Goal: Check status: Check status

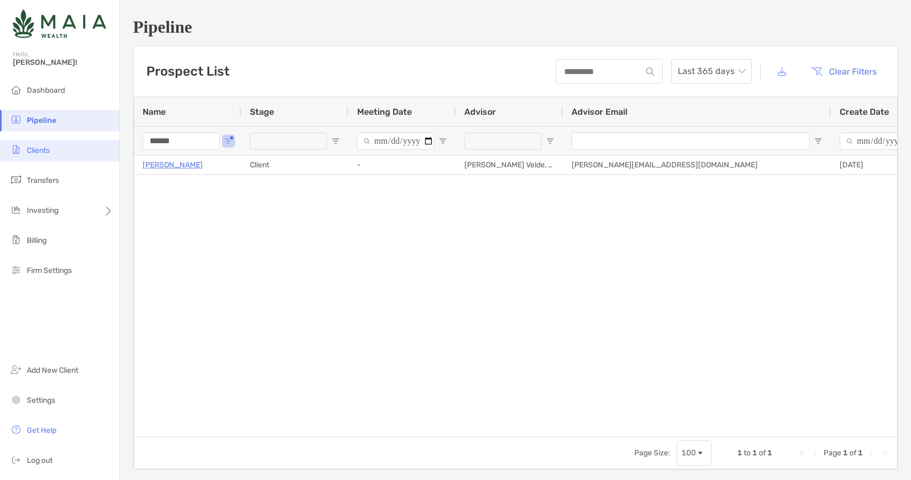
click at [48, 148] on span "Clients" at bounding box center [38, 150] width 23 height 9
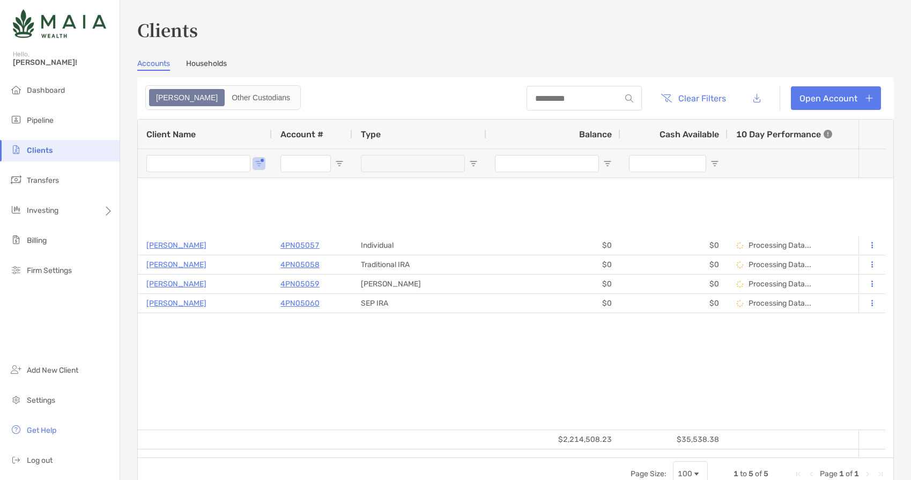
type input "******"
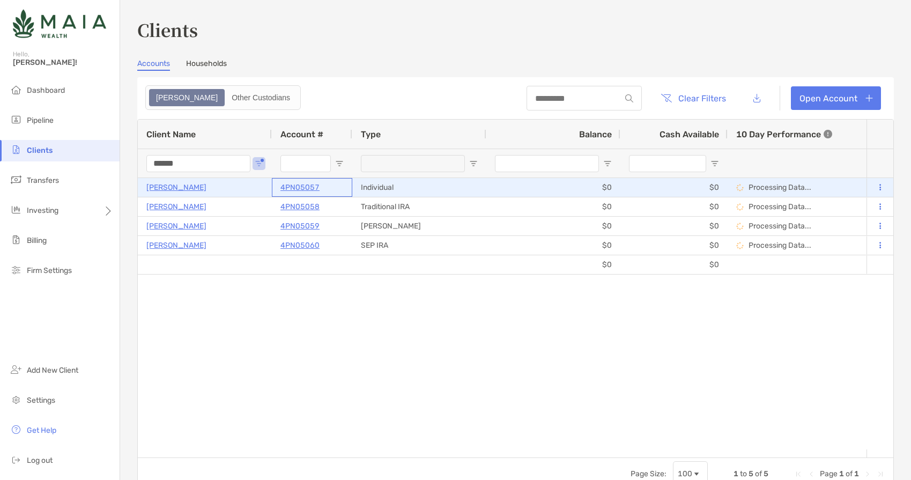
click at [292, 188] on p "4PN05057" at bounding box center [299, 187] width 39 height 13
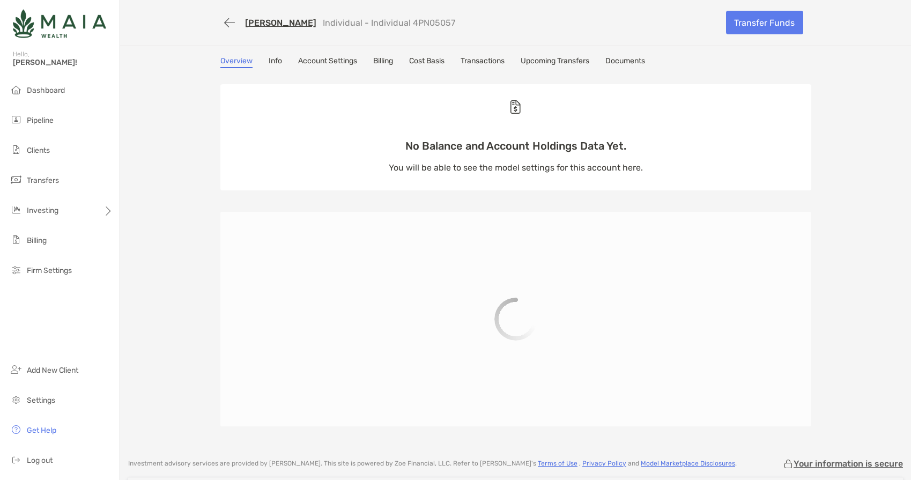
click at [536, 61] on link "Upcoming Transfers" at bounding box center [554, 62] width 69 height 12
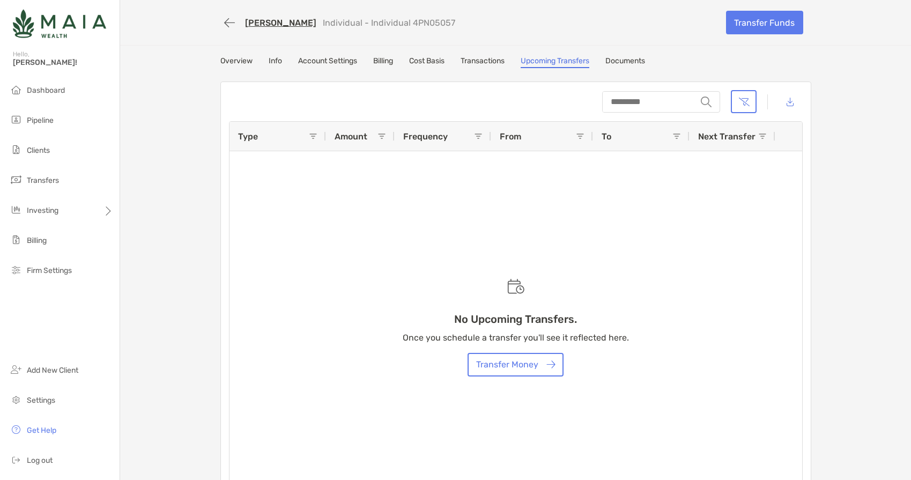
click at [466, 63] on link "Transactions" at bounding box center [482, 62] width 44 height 12
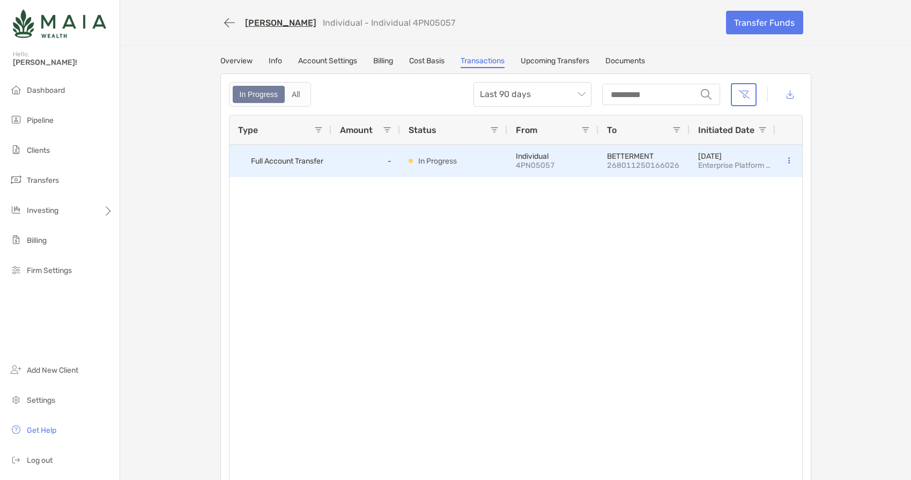
click at [788, 160] on icon at bounding box center [789, 160] width 2 height 7
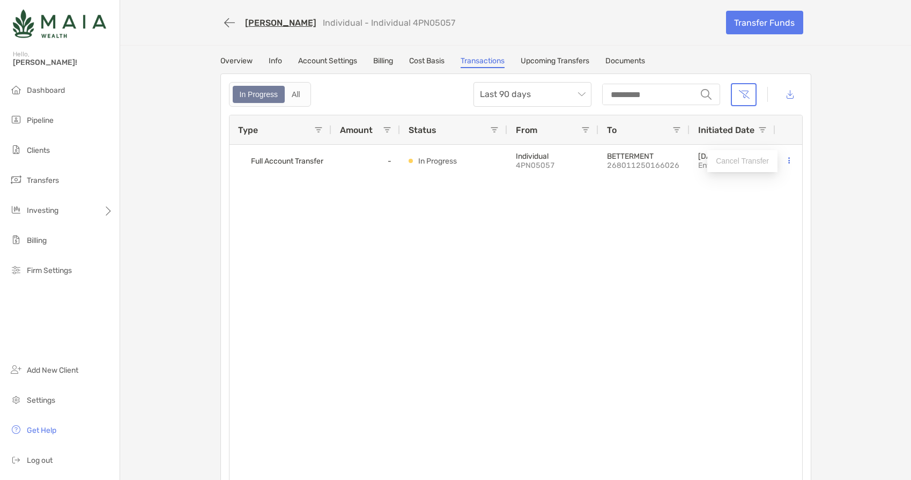
click at [724, 212] on div "Full Account Transfer - In Progress Individual 4PN05057 BETTERMENT 268011250166…" at bounding box center [515, 316] width 572 height 342
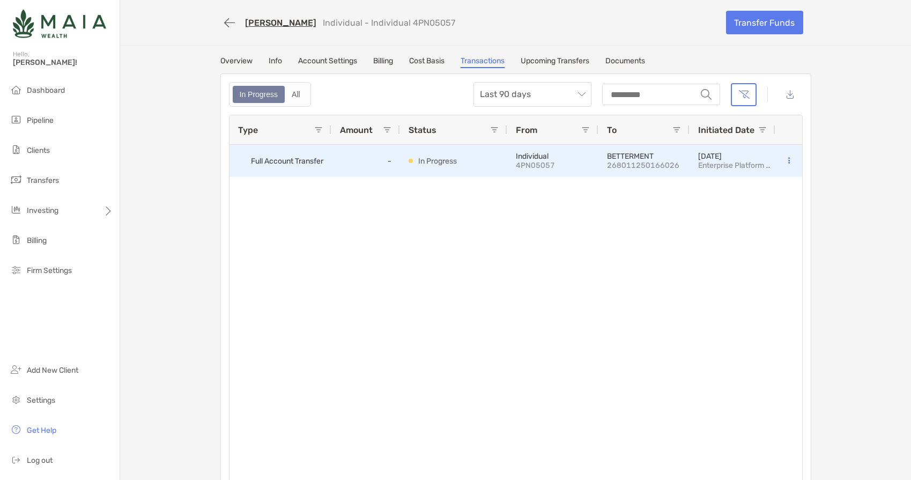
click at [434, 165] on p "In Progress" at bounding box center [437, 160] width 39 height 13
click at [289, 161] on span "Full Account Transfer" at bounding box center [287, 161] width 72 height 18
click at [736, 155] on p "[DATE]" at bounding box center [735, 156] width 75 height 9
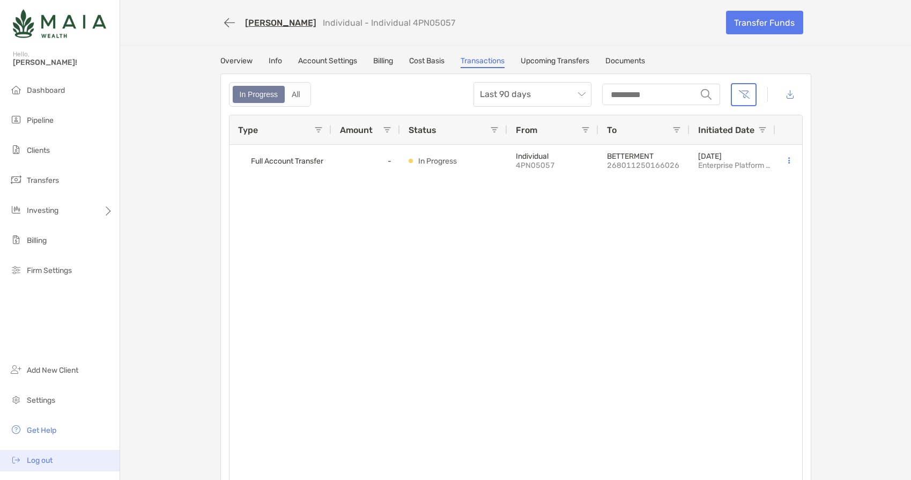
click at [40, 458] on span "Log out" at bounding box center [40, 460] width 26 height 9
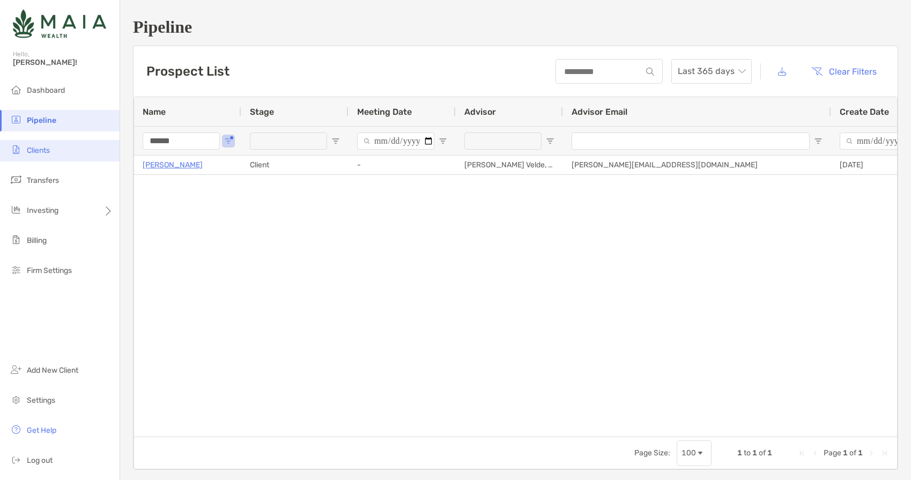
click at [47, 152] on span "Clients" at bounding box center [38, 150] width 23 height 9
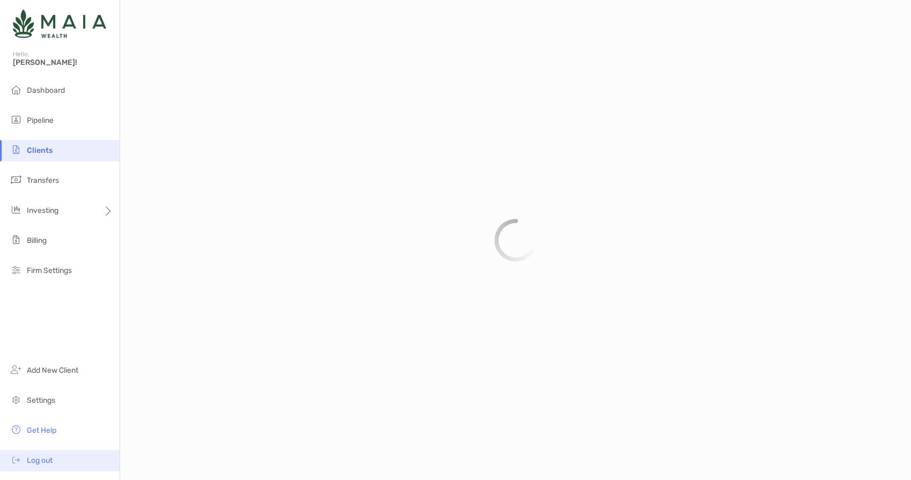
click at [41, 459] on span "Log out" at bounding box center [40, 460] width 26 height 9
